Goal: Task Accomplishment & Management: Use online tool/utility

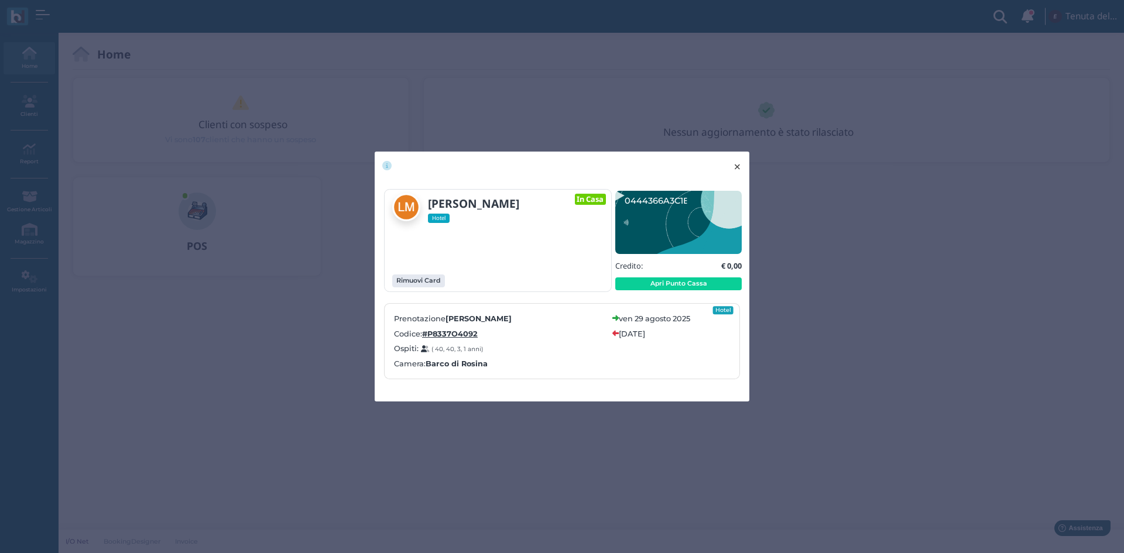
click at [736, 167] on span "×" at bounding box center [737, 166] width 9 height 15
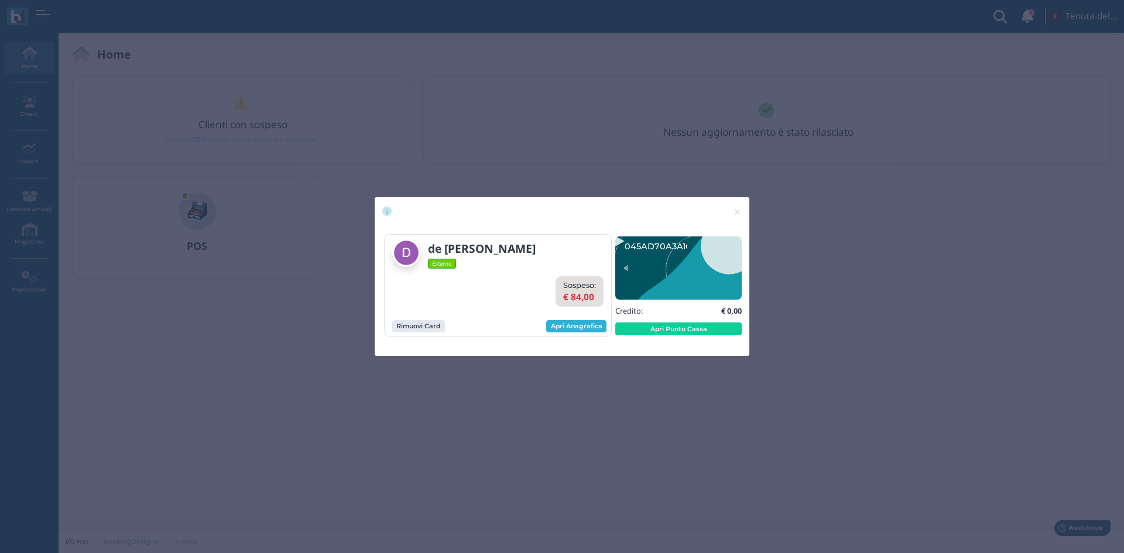
click at [579, 327] on link "Apri Anagrafica" at bounding box center [576, 326] width 60 height 13
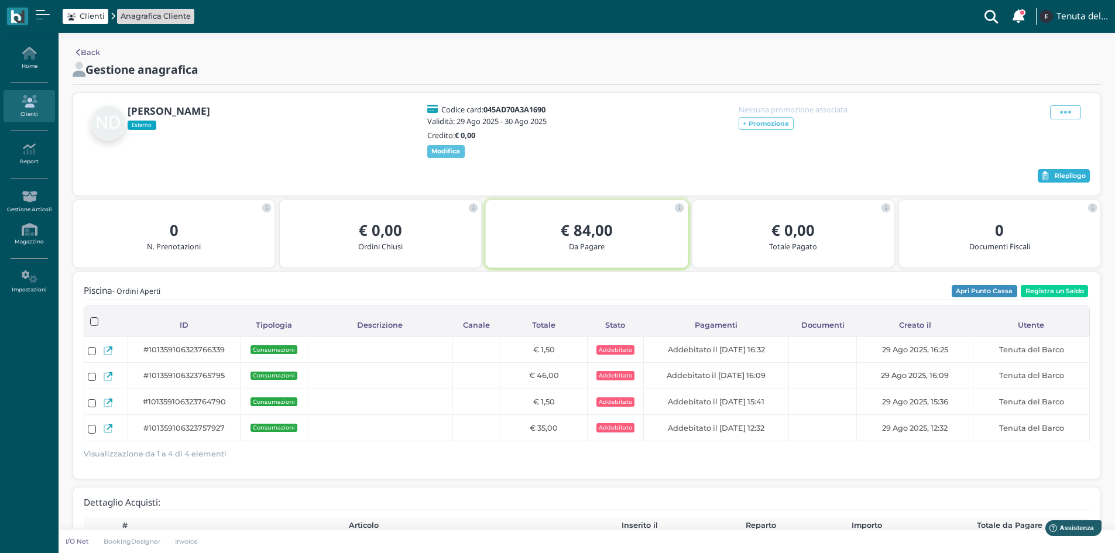
click at [1063, 180] on span "Riepilogo" at bounding box center [1070, 176] width 31 height 8
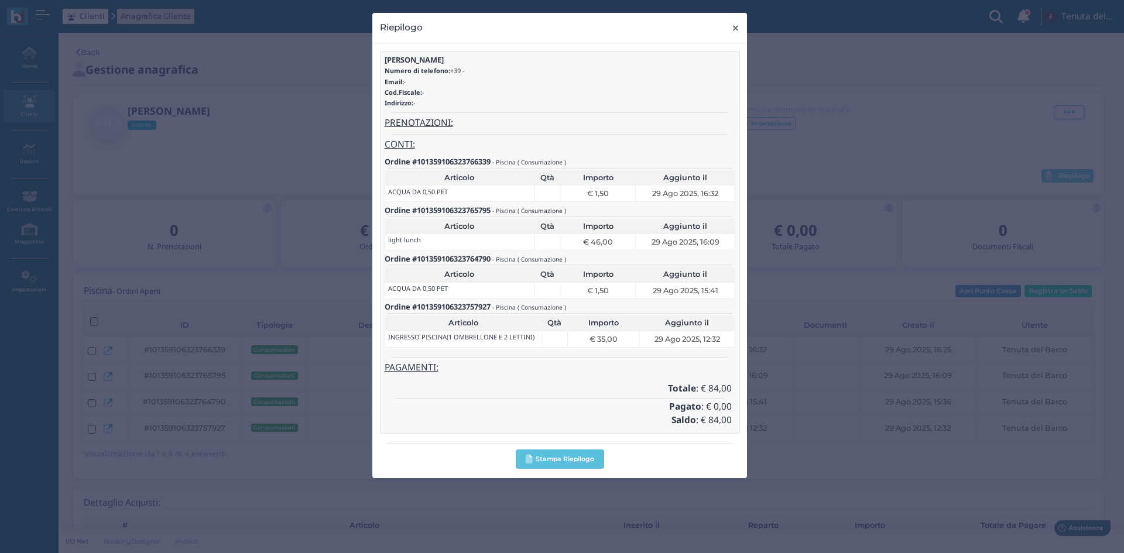
click at [738, 23] on span "×" at bounding box center [735, 27] width 9 height 15
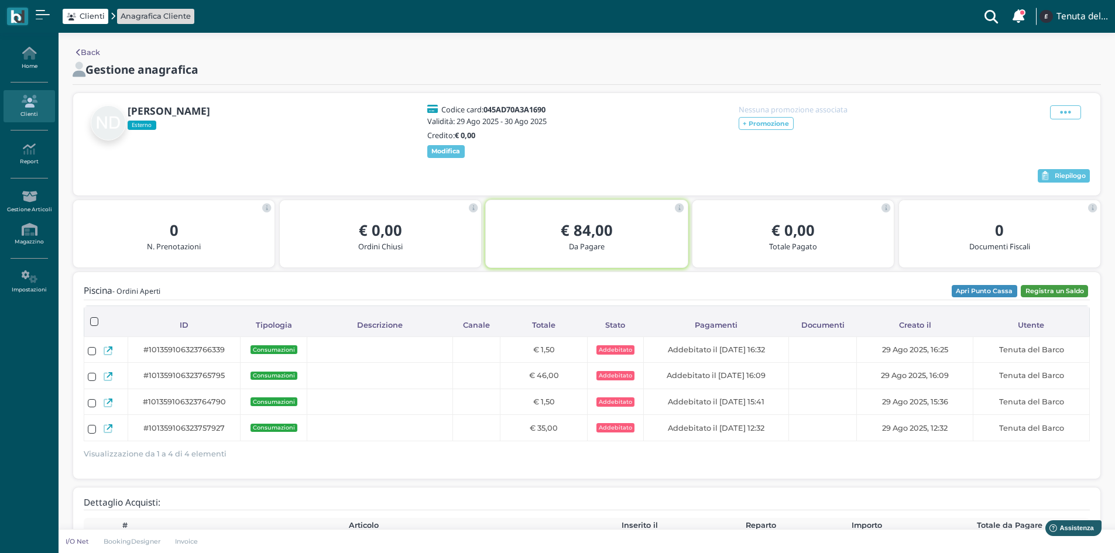
click at [1056, 298] on button "Registra un Saldo" at bounding box center [1054, 291] width 67 height 13
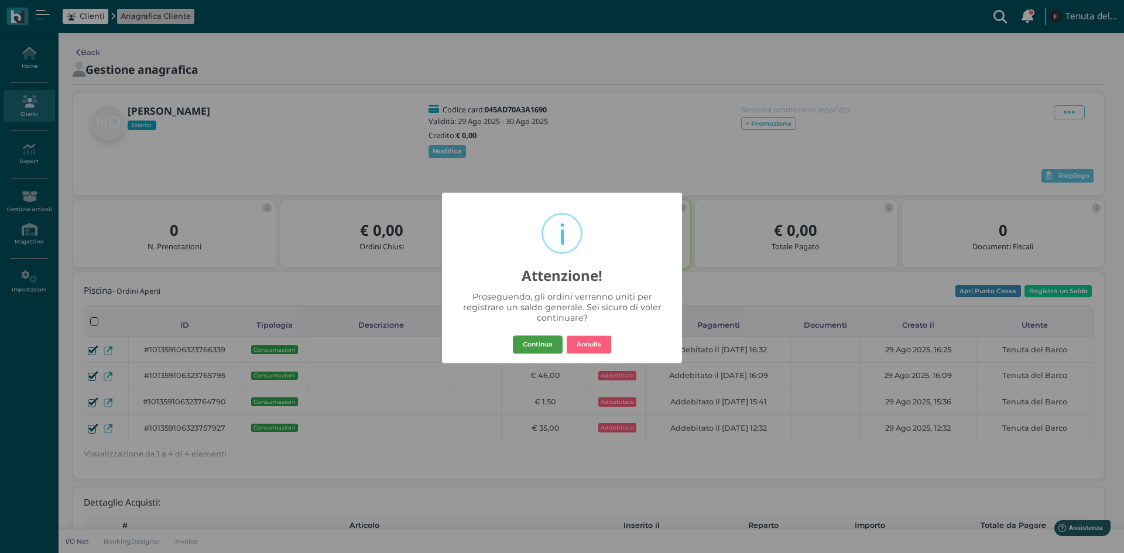
click at [538, 345] on button "Continua" at bounding box center [538, 344] width 50 height 19
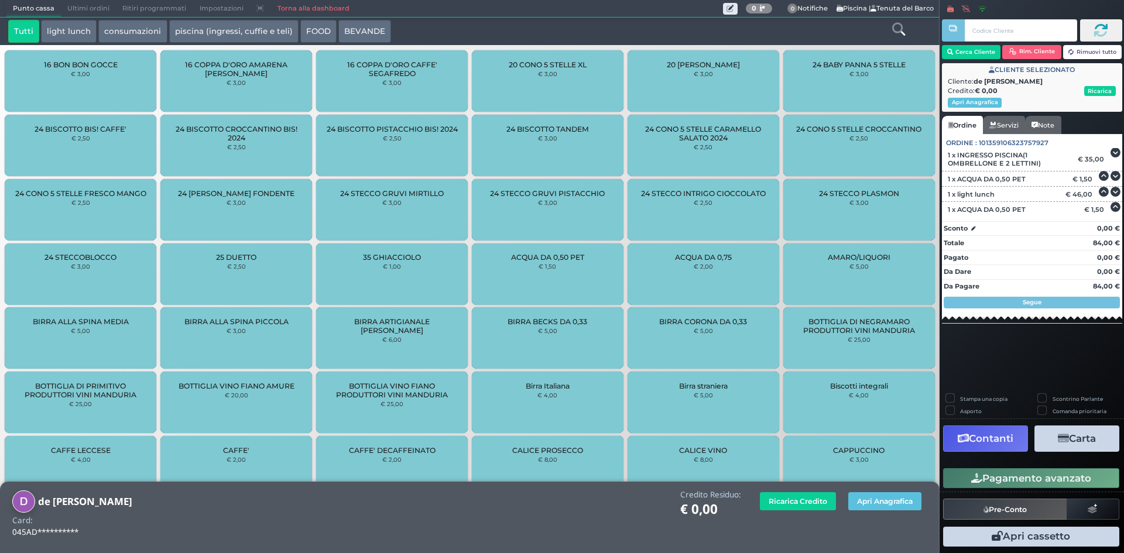
click at [1061, 440] on icon "button" at bounding box center [1063, 439] width 11 height 10
